Goal: Task Accomplishment & Management: Manage account settings

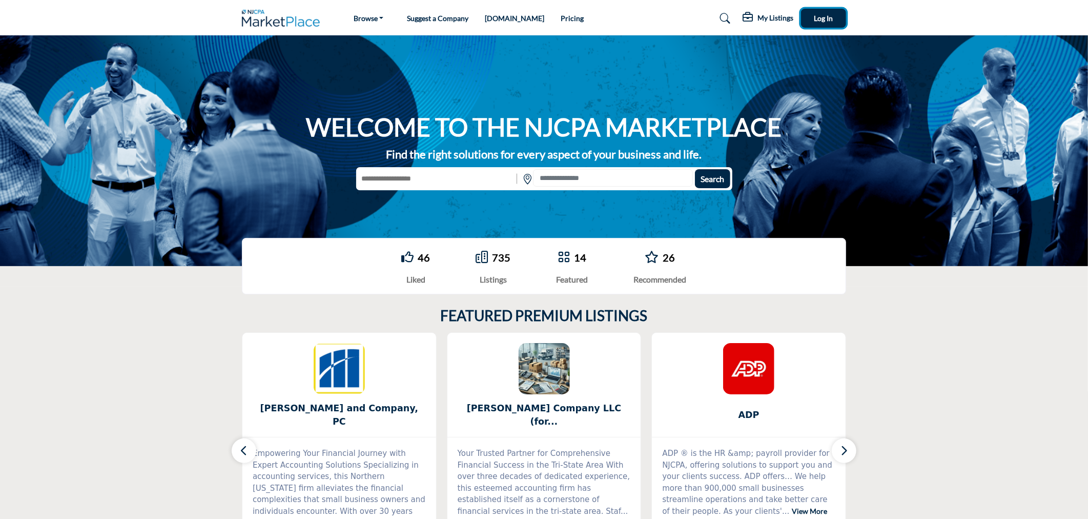
click at [829, 18] on span "Log In" at bounding box center [823, 18] width 19 height 9
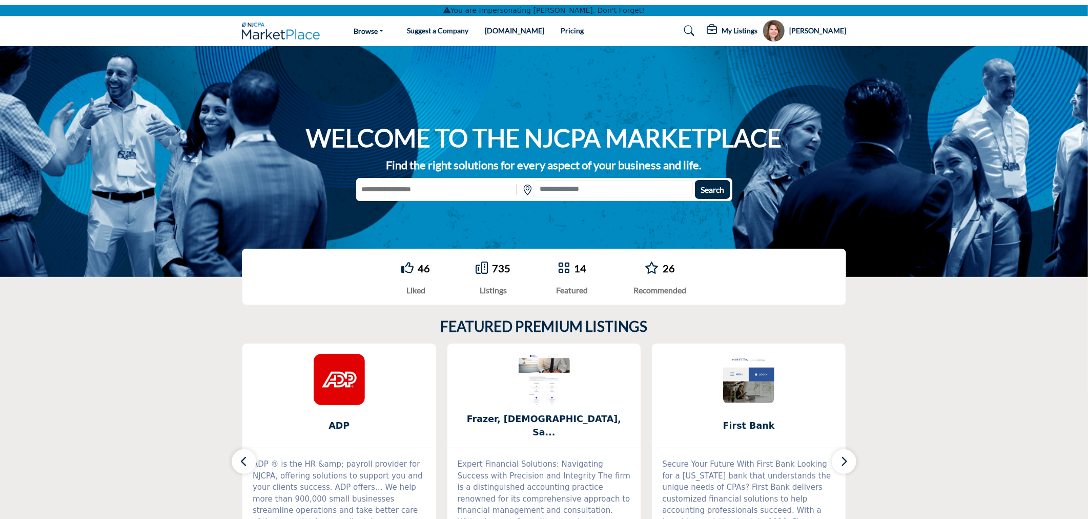
click at [934, 144] on div "WELCOME TO THE NJCPA MARKETPLACE Find the right solutions for every aspect of y…" at bounding box center [544, 161] width 1088 height 231
click at [812, 30] on h5 "[PERSON_NAME]" at bounding box center [817, 31] width 57 height 10
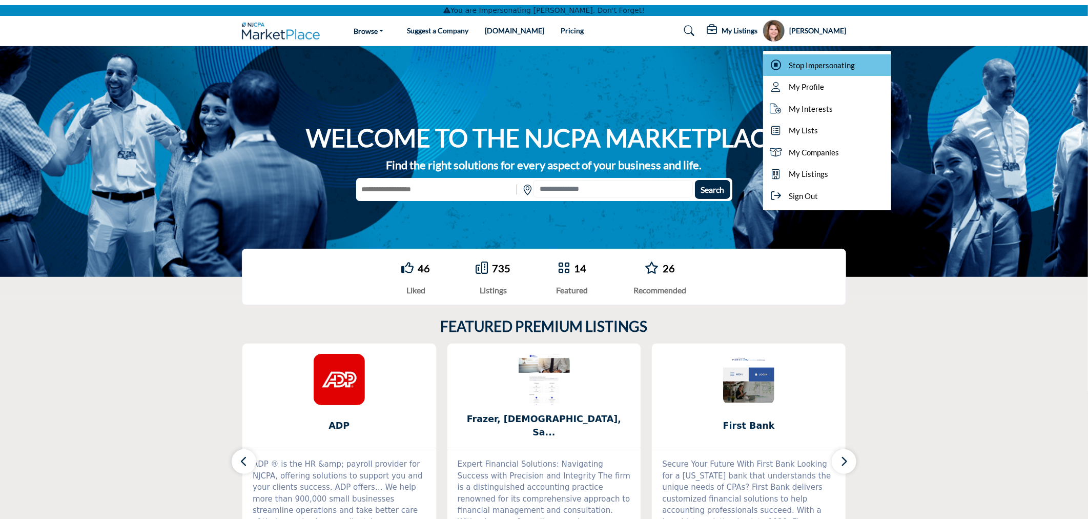
click at [823, 67] on span "Stop Impersonating" at bounding box center [822, 65] width 66 height 12
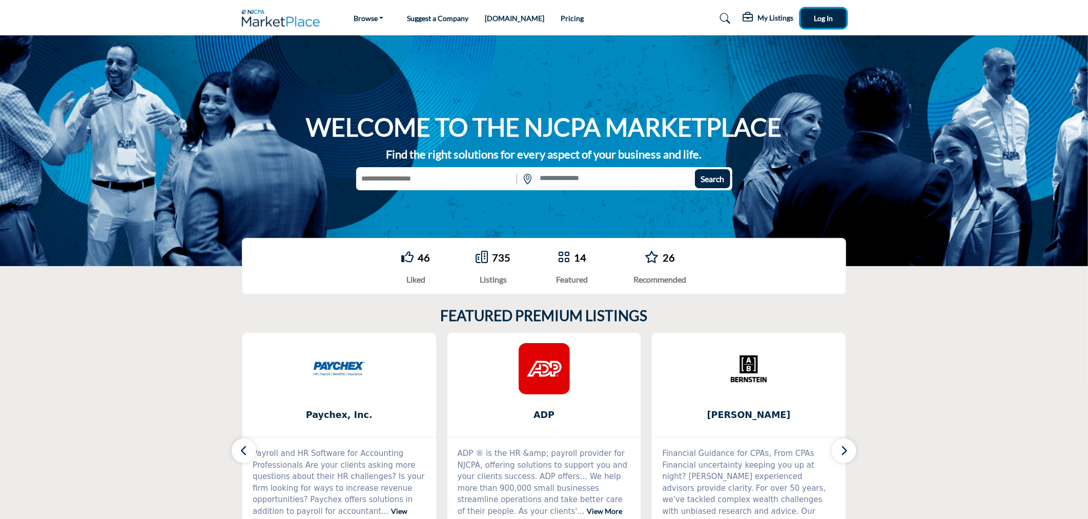
click at [814, 14] on span "Log In" at bounding box center [823, 18] width 19 height 9
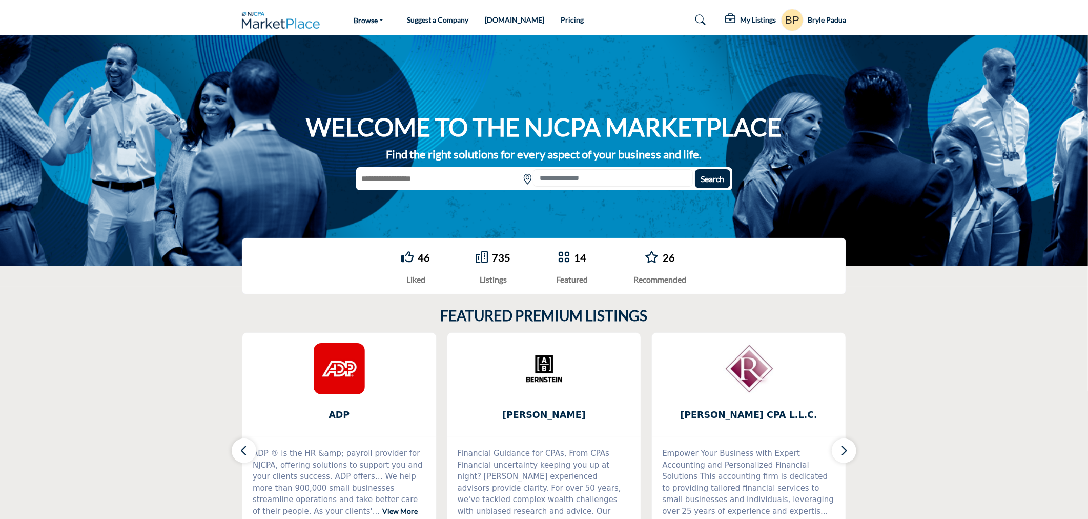
click at [465, 170] on input "text" at bounding box center [435, 178] width 158 height 19
type input "********"
click at [695, 169] on button "Search" at bounding box center [712, 178] width 35 height 19
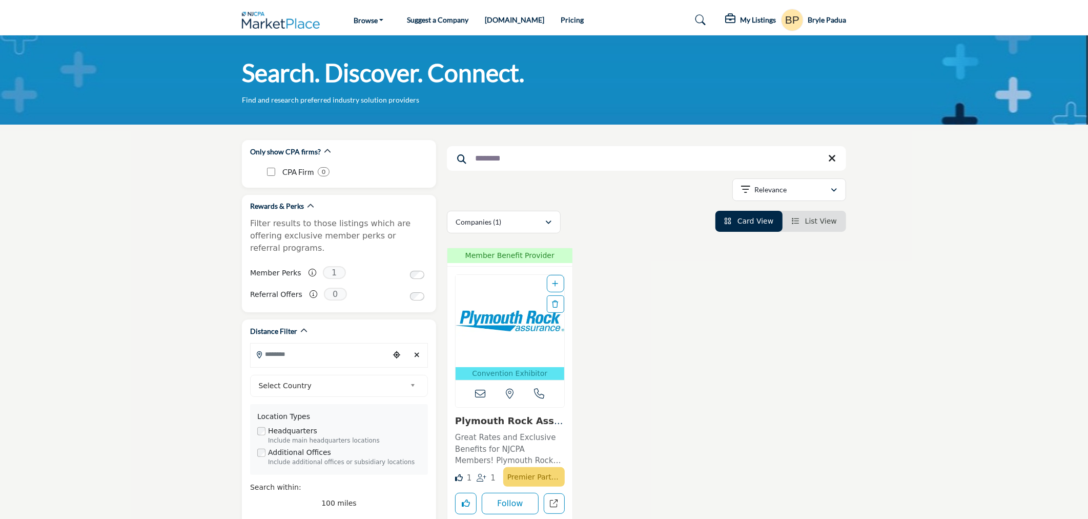
click at [532, 345] on img "Open Listing in new tab" at bounding box center [510, 321] width 109 height 92
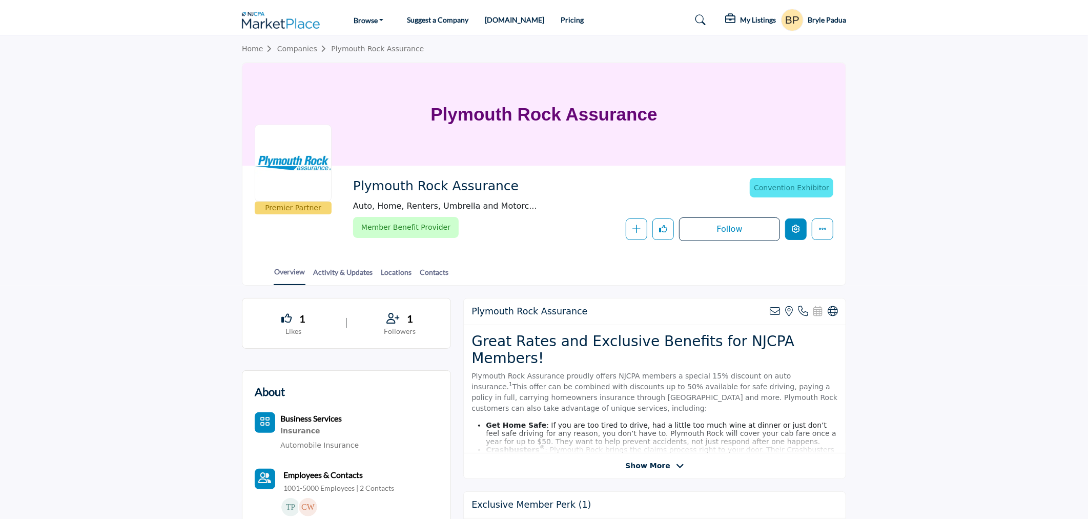
click at [793, 226] on icon "Edit company" at bounding box center [796, 229] width 8 height 8
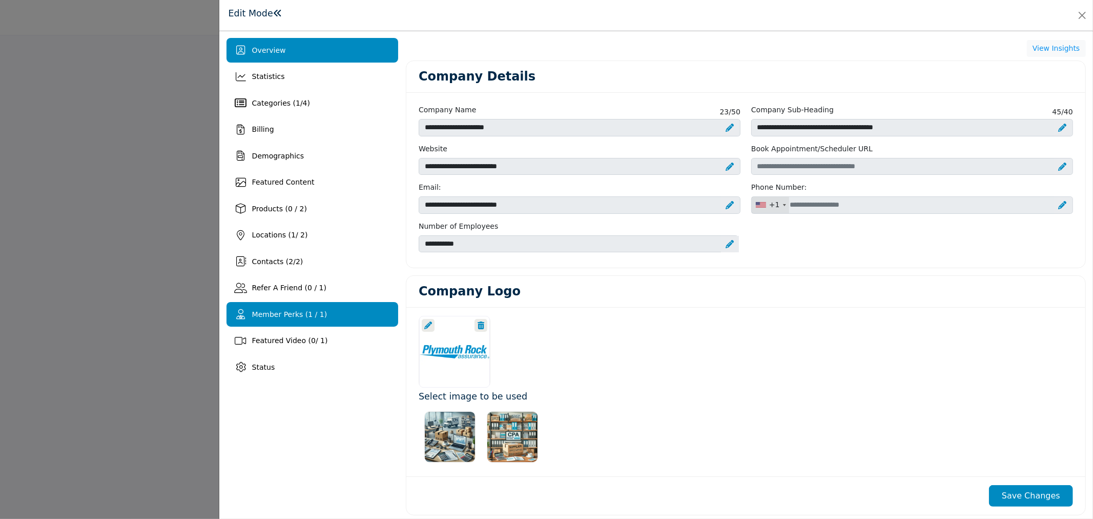
click at [296, 315] on span "Member Perks (1 / 1)" at bounding box center [289, 314] width 75 height 8
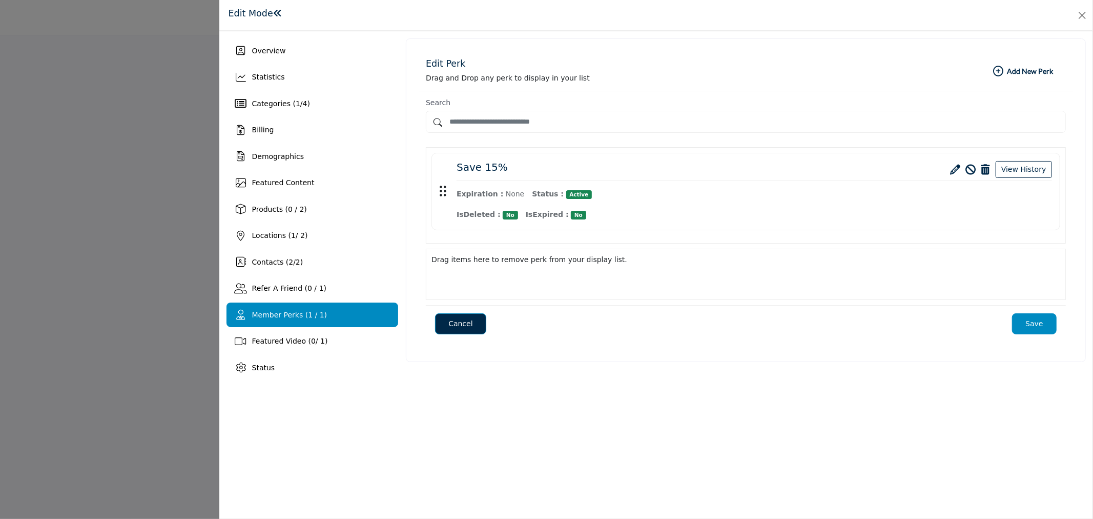
click at [961, 166] on icon at bounding box center [956, 170] width 10 height 10
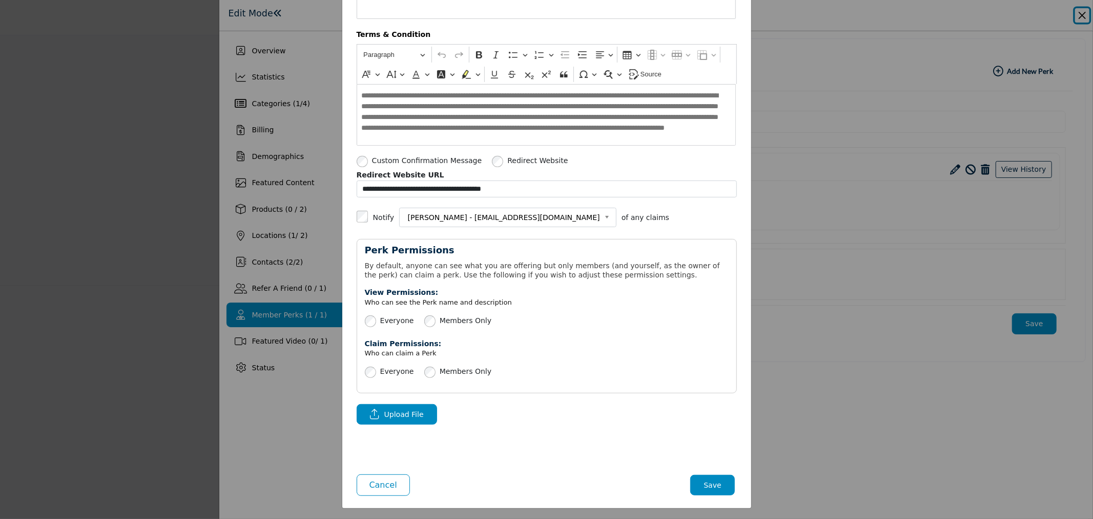
scroll to position [284, 0]
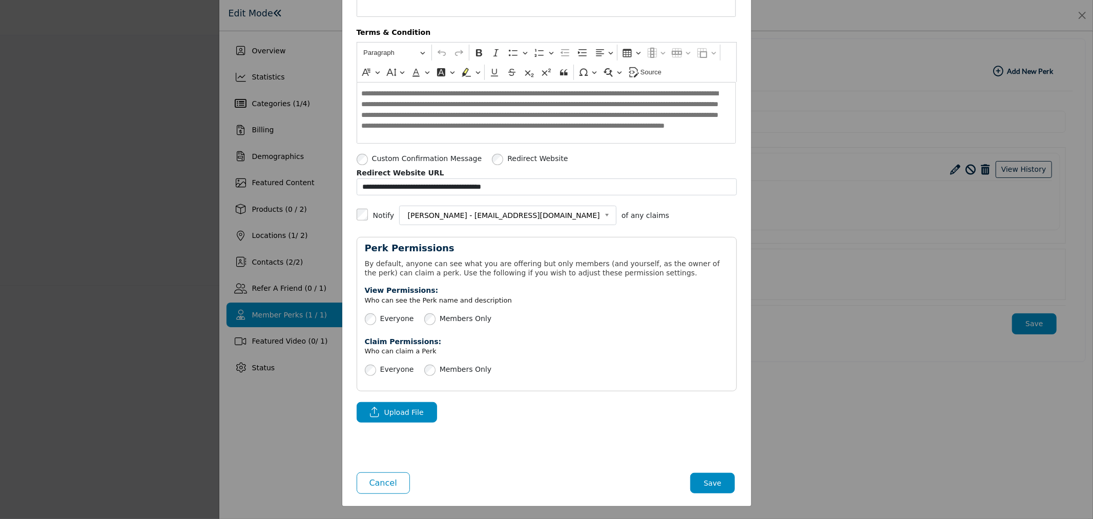
click at [708, 483] on button "Save" at bounding box center [712, 483] width 45 height 21
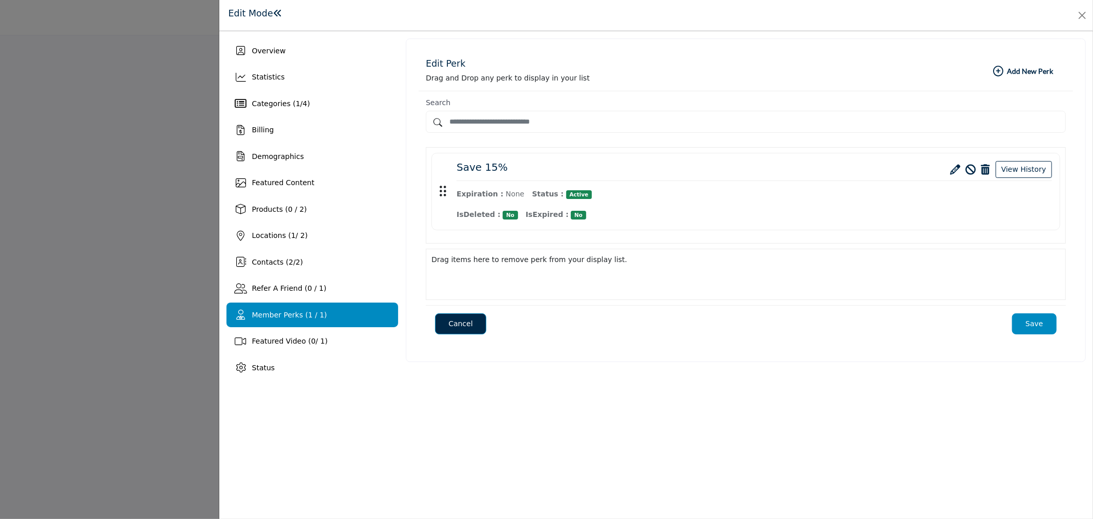
click at [955, 168] on icon at bounding box center [956, 170] width 10 height 10
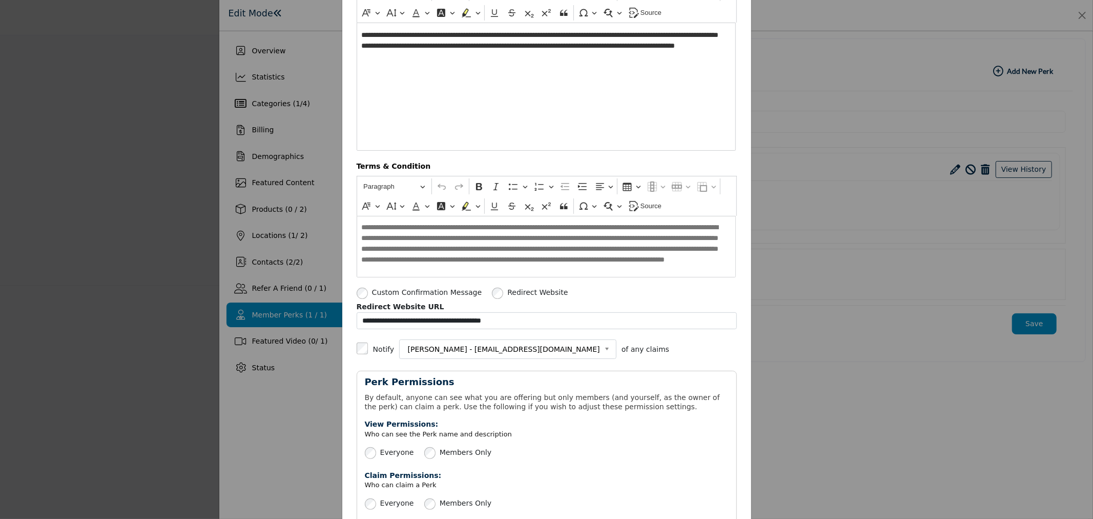
scroll to position [284, 0]
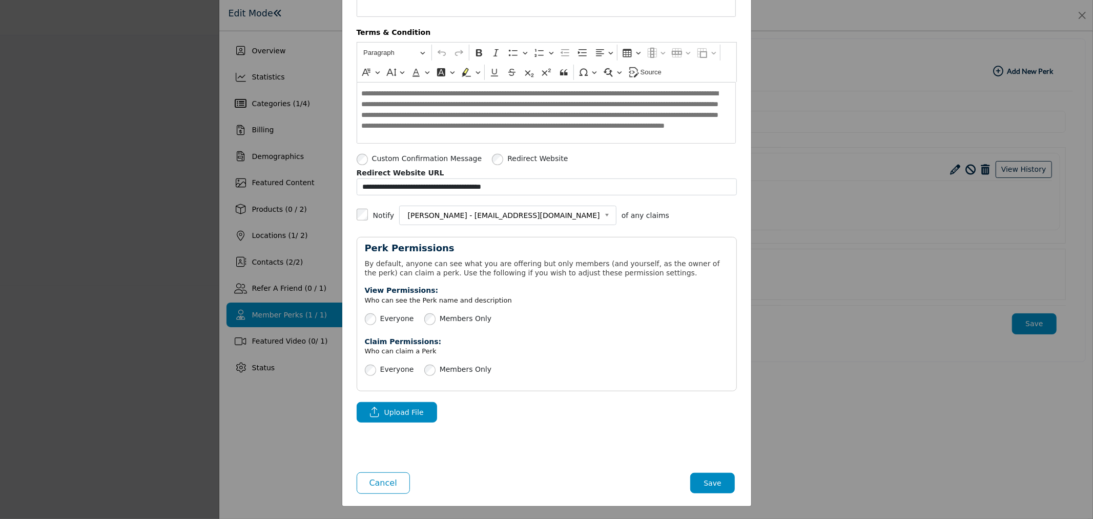
click at [715, 480] on button "Save" at bounding box center [712, 483] width 45 height 21
